Goal: Find specific page/section: Find specific page/section

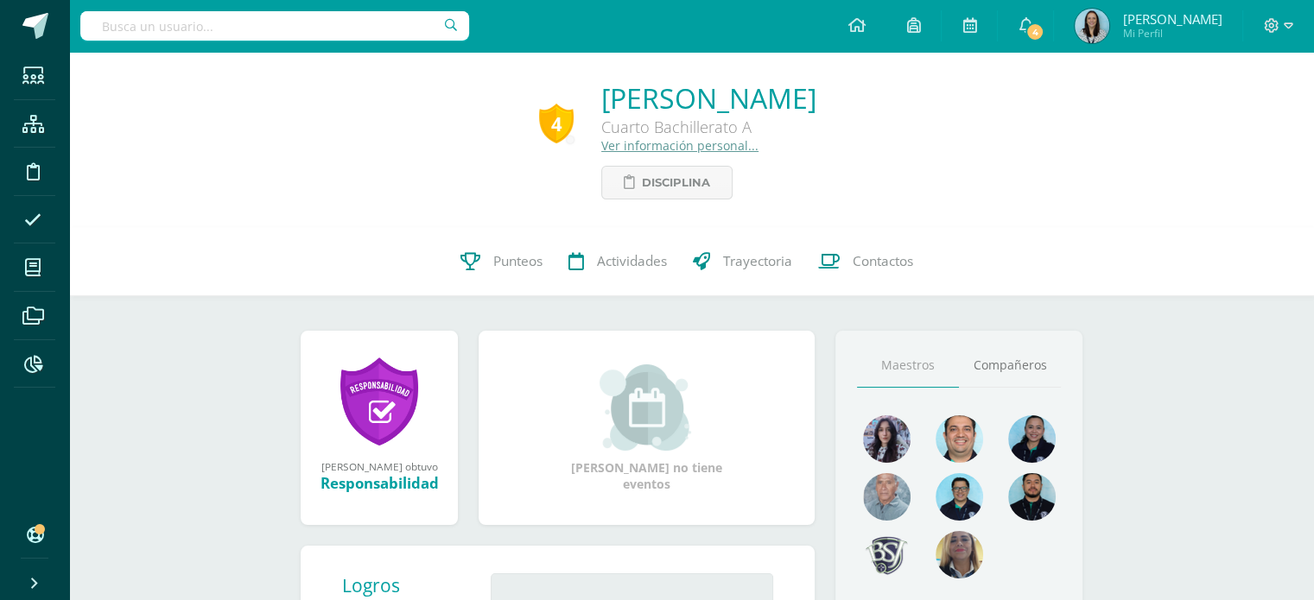
click at [397, 21] on input "text" at bounding box center [274, 25] width 389 height 29
type input "[PERSON_NAME]"
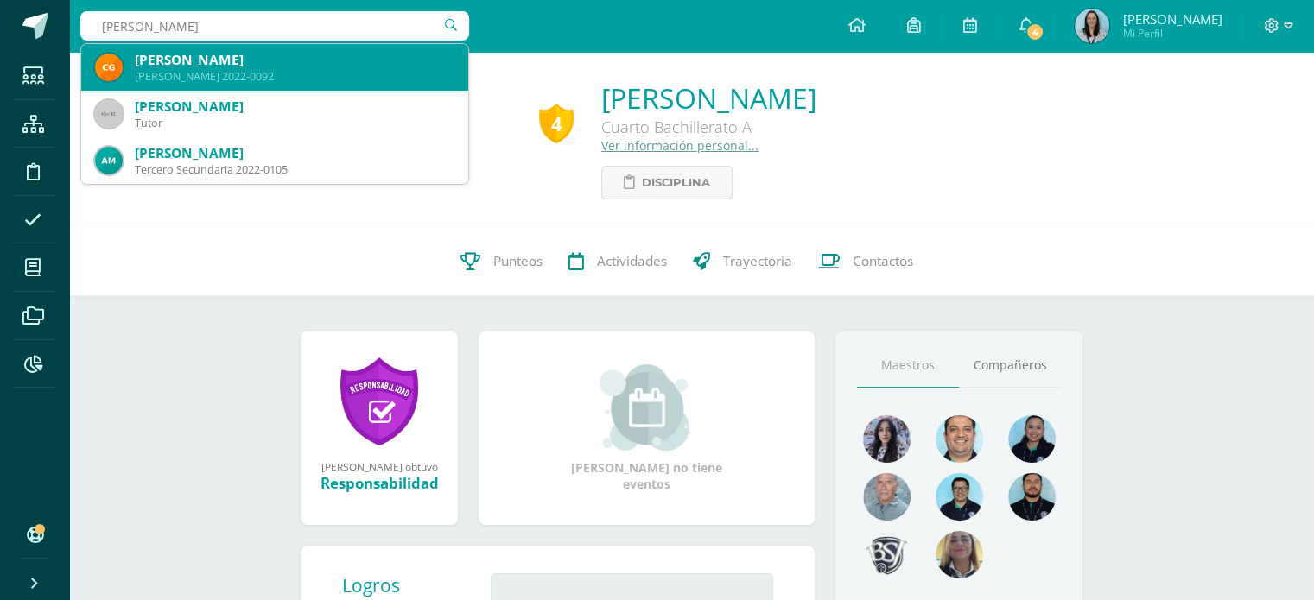
click at [240, 75] on div "[PERSON_NAME] 2022-0092" at bounding box center [295, 76] width 320 height 15
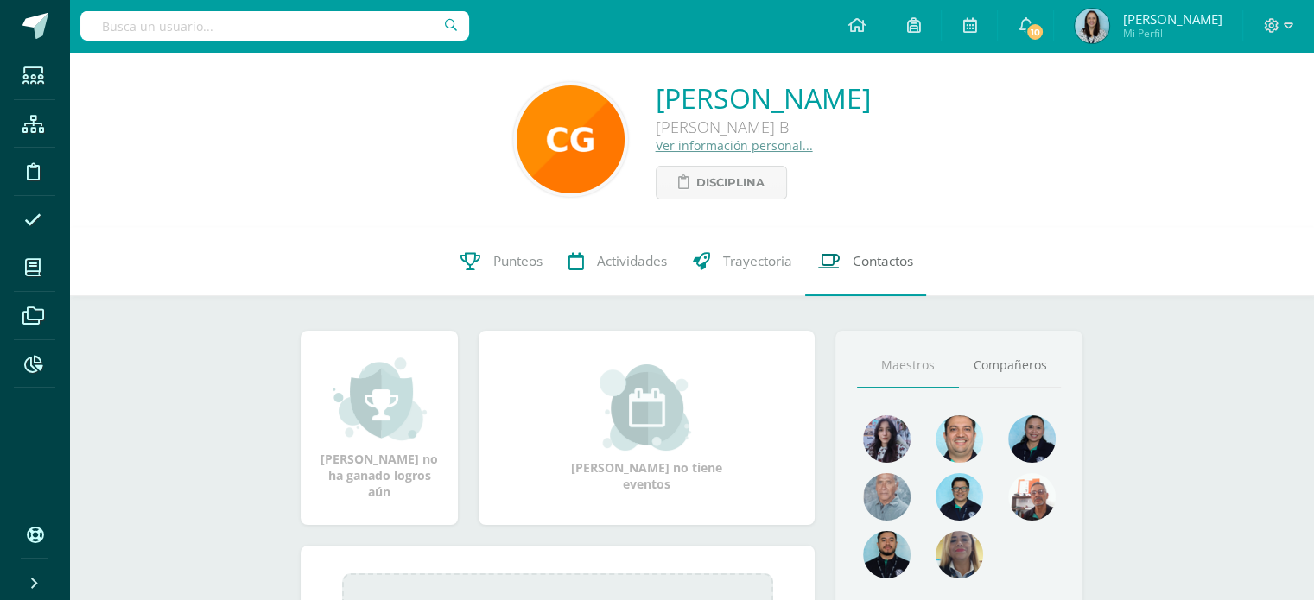
click at [879, 270] on span "Contactos" at bounding box center [883, 261] width 60 height 18
